Goal: Transaction & Acquisition: Purchase product/service

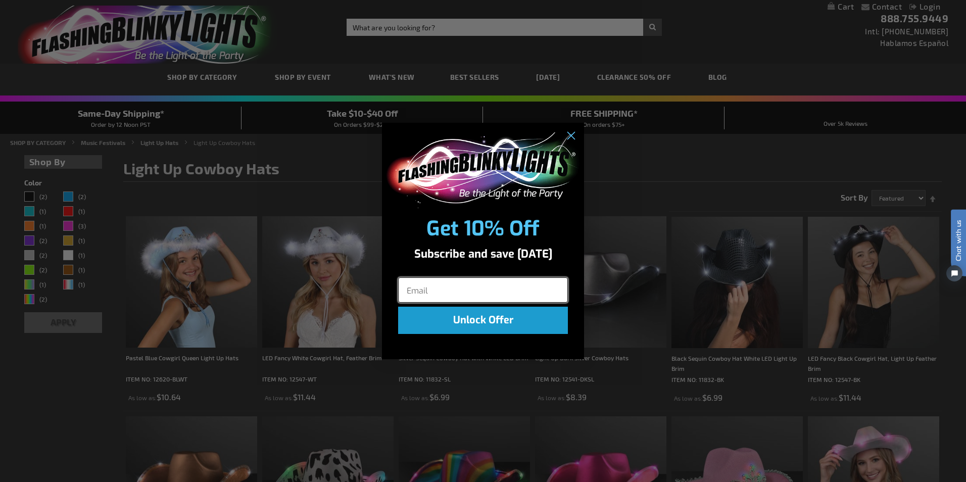
click at [468, 283] on input "Email" at bounding box center [483, 289] width 170 height 25
type input "c.smith@stillcreekranch.org"
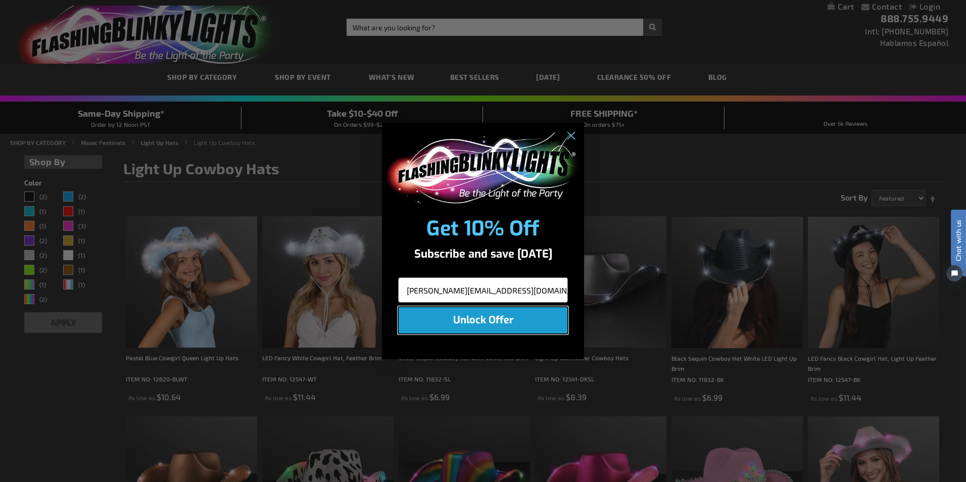
click at [438, 325] on button "Unlock Offer" at bounding box center [483, 320] width 170 height 27
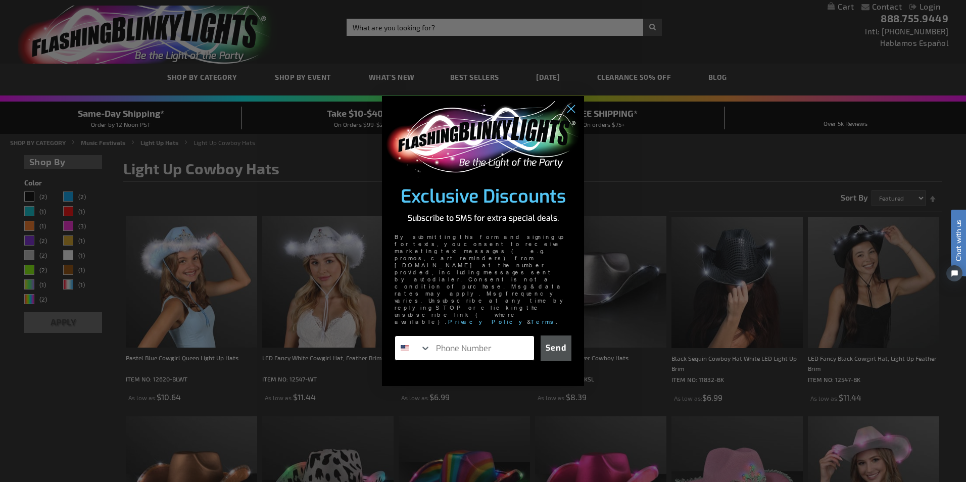
click at [471, 336] on input "Phone Number" at bounding box center [482, 348] width 103 height 24
type input "1-210-807-0330"
click at [554, 336] on button "Send" at bounding box center [556, 348] width 31 height 25
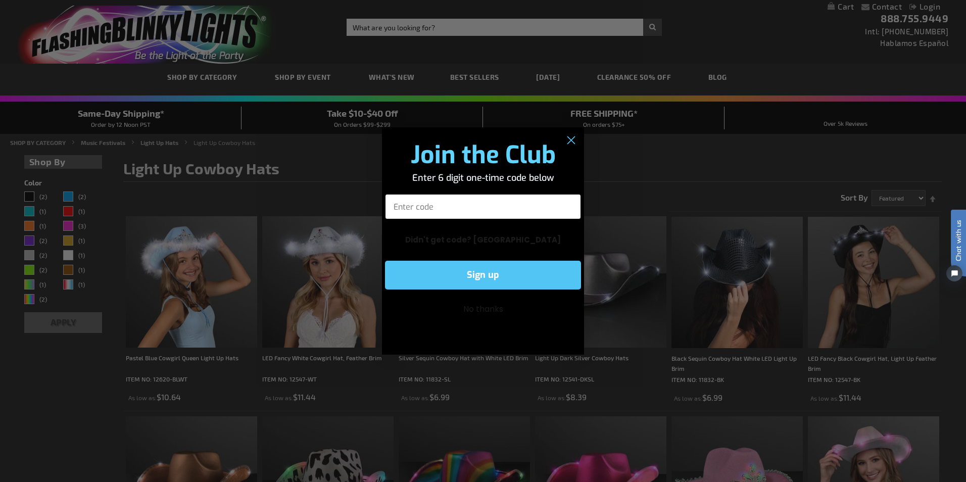
click at [473, 211] on input "Enter code" at bounding box center [483, 206] width 196 height 25
type input "492972"
click at [481, 271] on button "Sign up" at bounding box center [483, 275] width 196 height 29
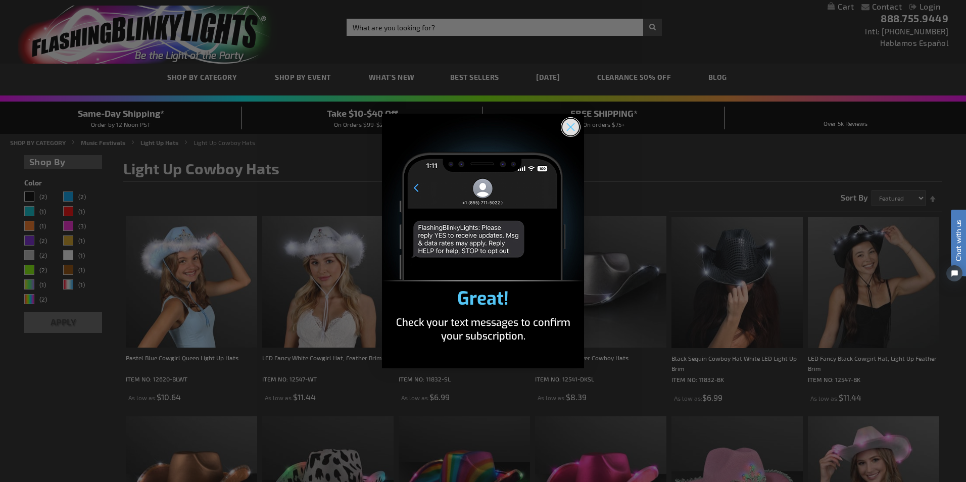
click at [571, 127] on icon "Close dialog" at bounding box center [571, 127] width 7 height 7
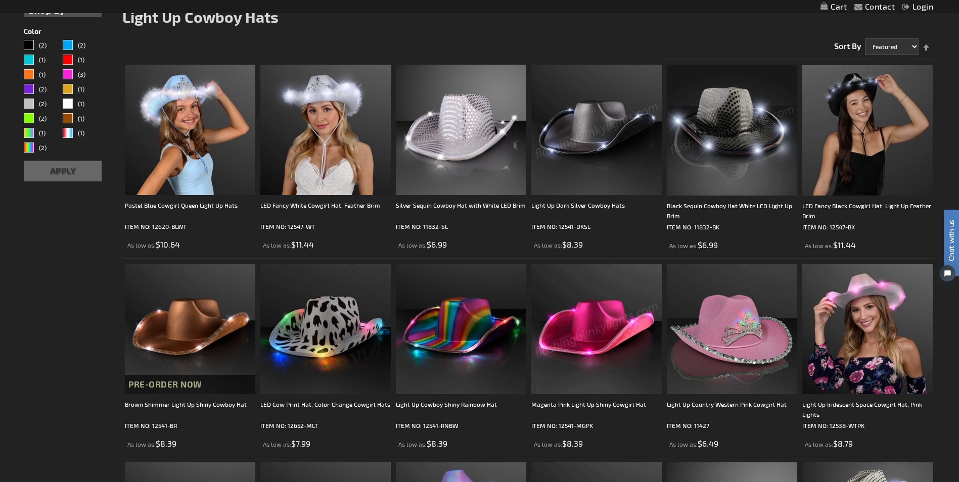
scroll to position [51, 0]
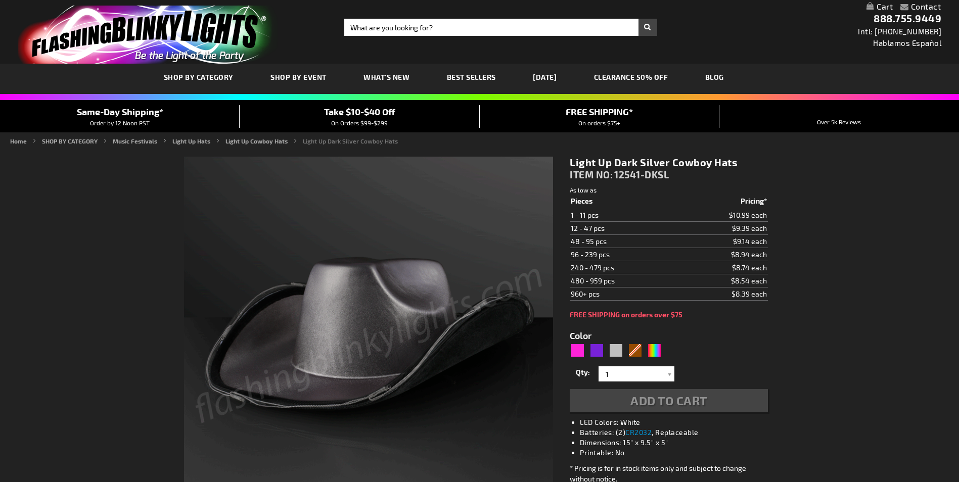
type input "5644"
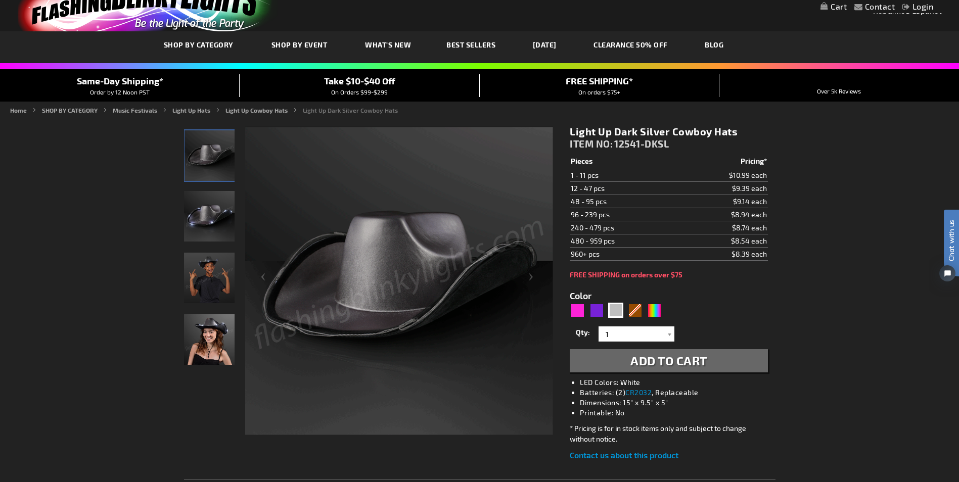
scroll to position [51, 0]
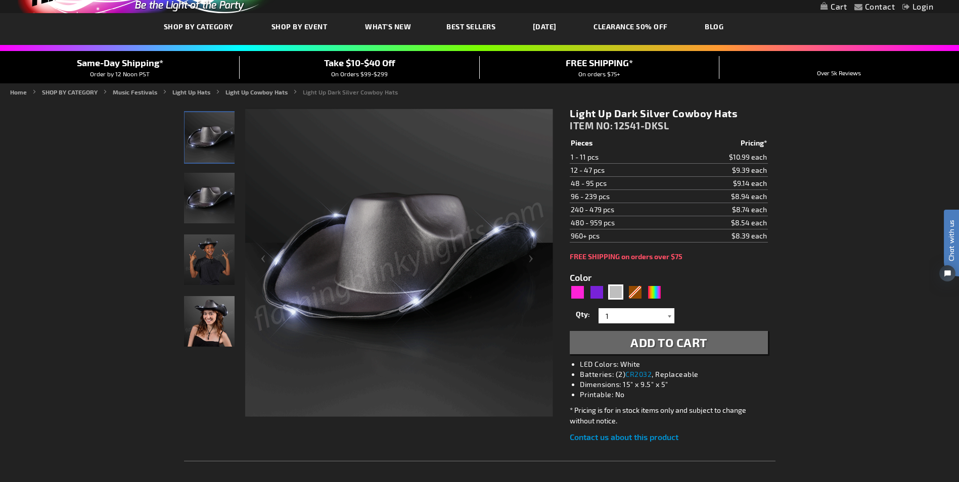
click at [669, 315] on div at bounding box center [669, 315] width 10 height 15
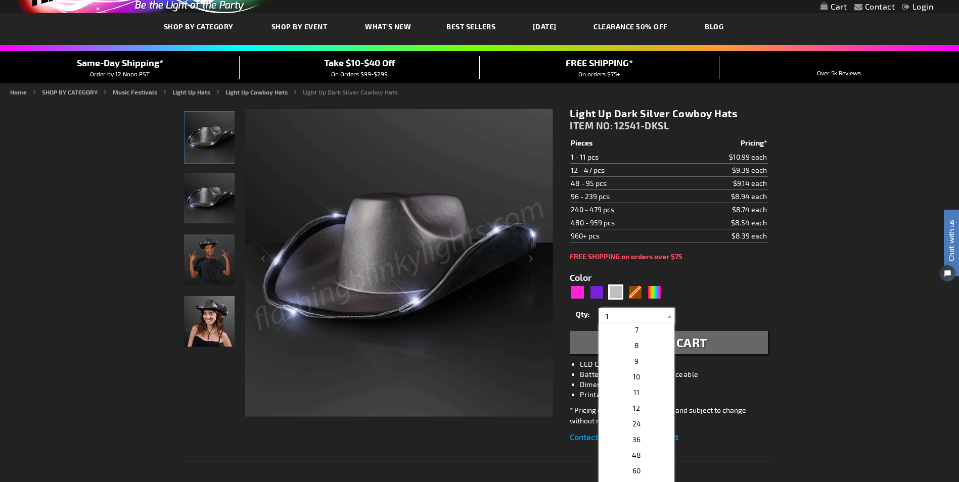
scroll to position [253, 0]
click at [615, 315] on input "1" at bounding box center [637, 315] width 73 height 15
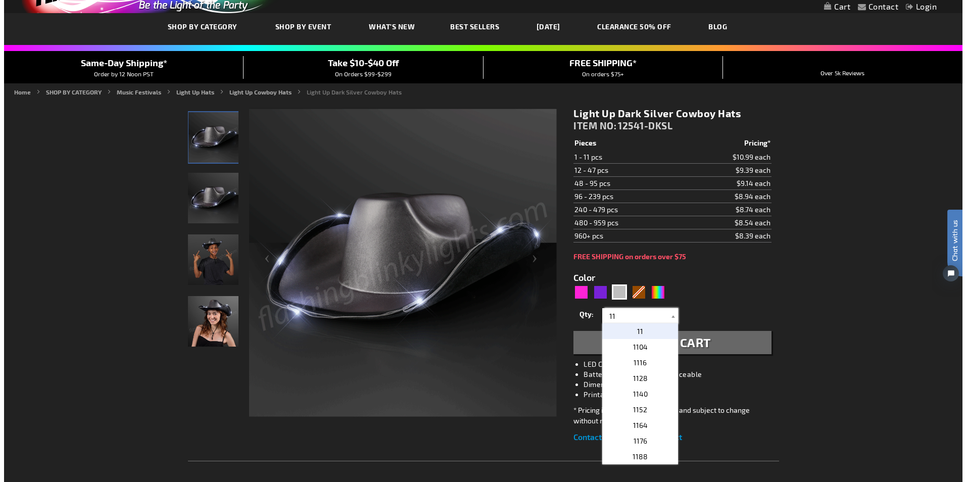
scroll to position [0, 0]
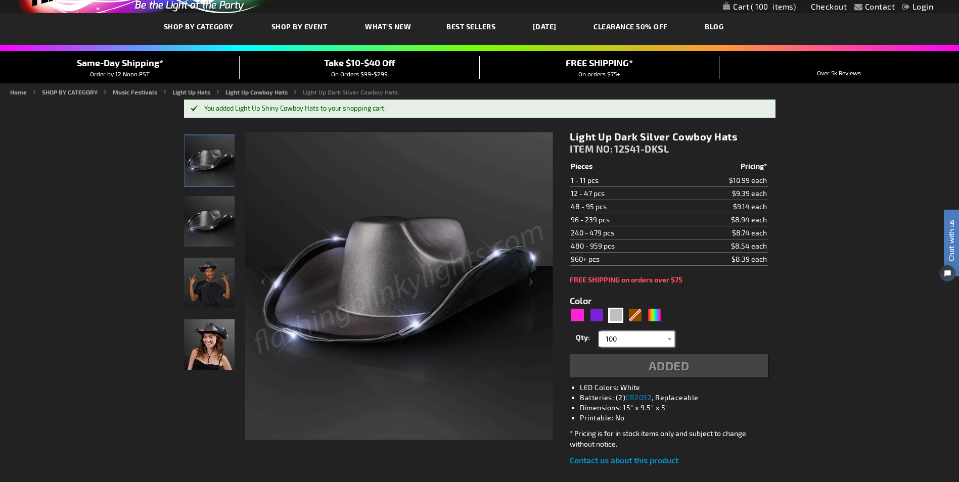
type input "100"
